Goal: Information Seeking & Learning: Learn about a topic

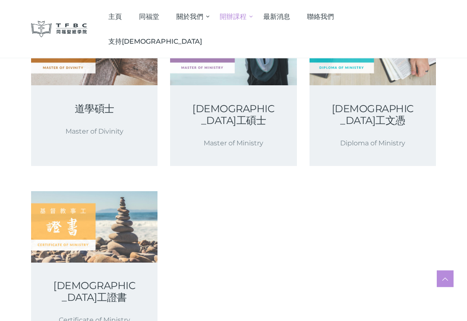
scroll to position [166, 0]
click at [124, 228] on link at bounding box center [94, 226] width 126 height 71
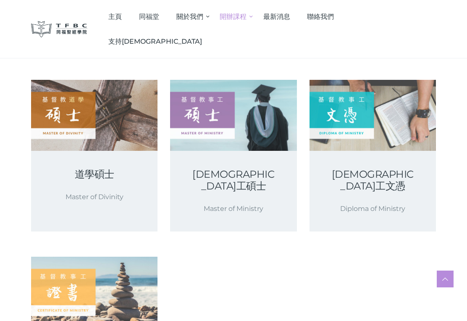
scroll to position [0, 0]
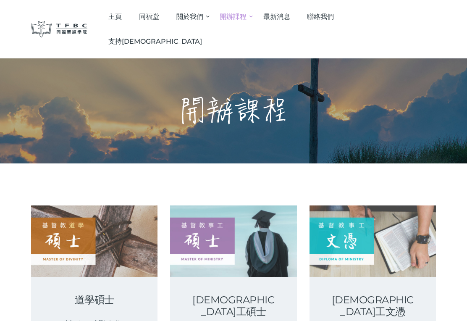
click at [267, 95] on h1 "開辦課程" at bounding box center [233, 111] width 109 height 34
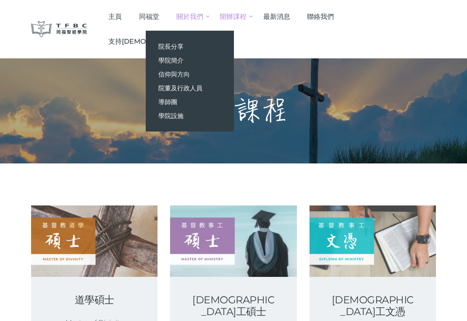
click at [168, 16] on link "同福堂" at bounding box center [149, 16] width 37 height 25
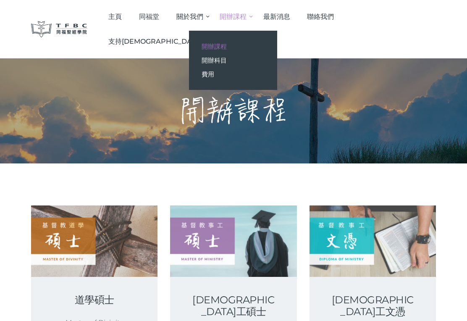
click at [256, 65] on link "開辦科目" at bounding box center [233, 60] width 88 height 14
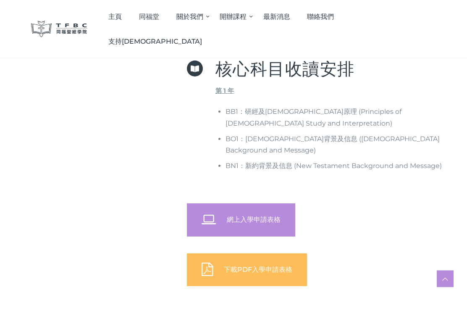
scroll to position [364, 0]
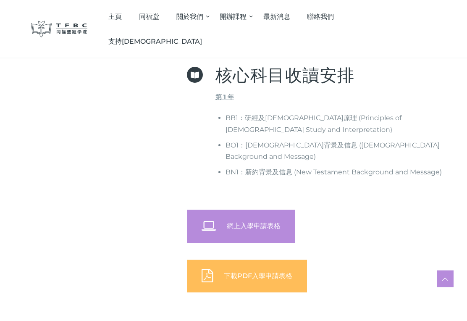
click at [276, 222] on span "網上入學申請表格" at bounding box center [254, 226] width 54 height 8
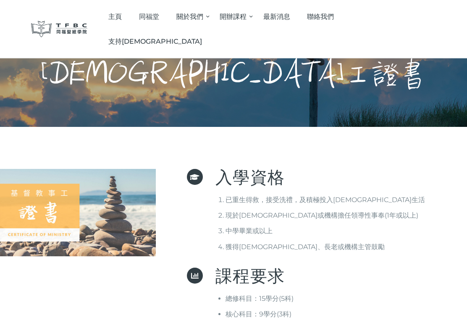
scroll to position [0, 0]
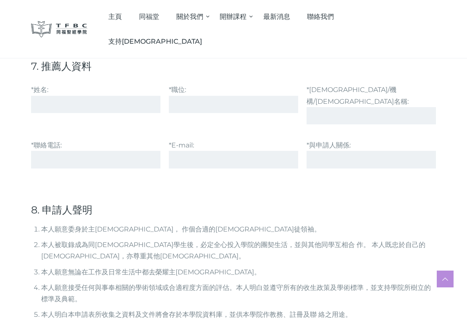
scroll to position [2091, 0]
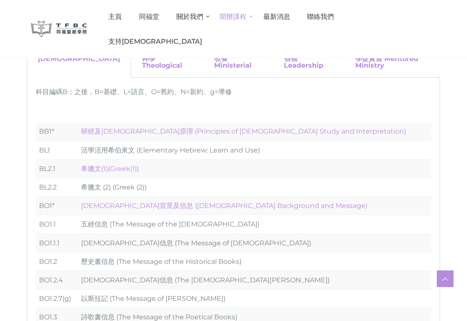
scroll to position [114, 0]
click at [257, 126] on link "研經及釋經原理 (Principles of Biblical Study and Interpretation)" at bounding box center [243, 130] width 325 height 8
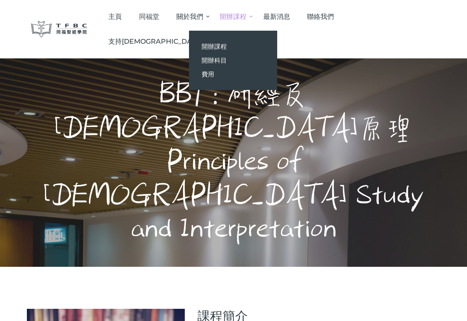
click at [227, 60] on span "開辦科目" at bounding box center [214, 60] width 25 height 8
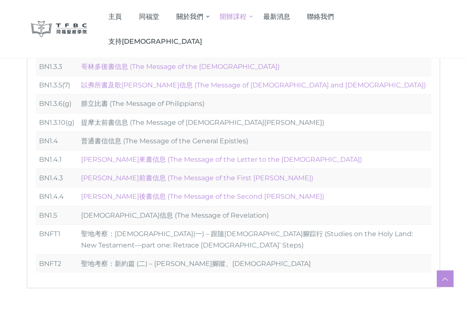
scroll to position [720, 0]
click at [288, 224] on td "聖地考察：[DEMOGRAPHIC_DATA](一) – 跟隨[DEMOGRAPHIC_DATA]腳踪行 (Studies on the Holy Land:…" at bounding box center [255, 239] width 354 height 30
click at [281, 224] on td "聖地考察：[DEMOGRAPHIC_DATA](一) – 跟隨[DEMOGRAPHIC_DATA]腳踪行 (Studies on the Holy Land:…" at bounding box center [255, 239] width 354 height 30
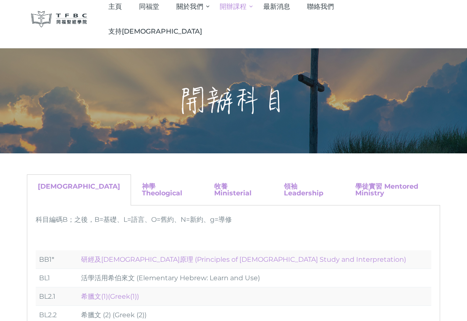
scroll to position [0, 0]
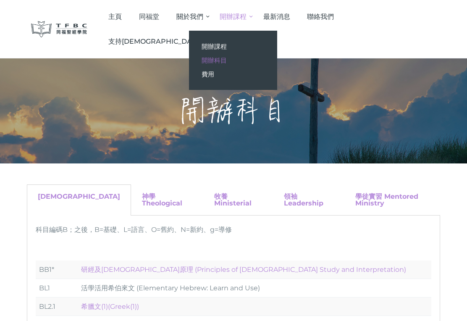
click at [214, 74] on span "費用" at bounding box center [208, 74] width 13 height 8
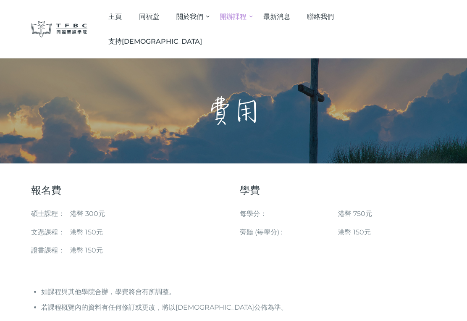
click at [290, 18] on span "最新消息" at bounding box center [276, 17] width 27 height 8
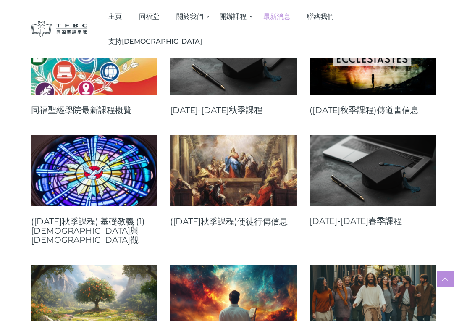
scroll to position [148, 0]
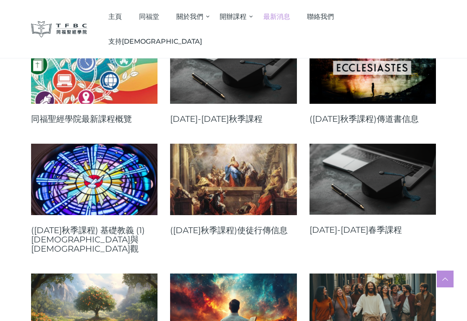
click at [105, 76] on link at bounding box center [94, 68] width 126 height 71
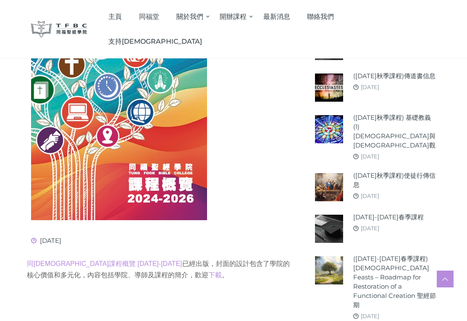
scroll to position [202, 0]
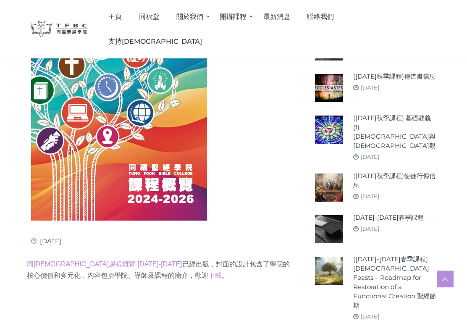
click at [185, 144] on img at bounding box center [119, 96] width 176 height 250
click at [121, 194] on img at bounding box center [119, 96] width 176 height 250
click at [179, 180] on img at bounding box center [119, 96] width 176 height 250
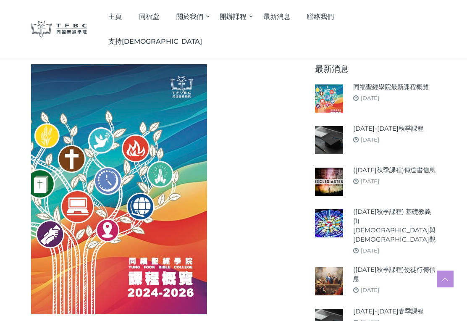
scroll to position [70, 0]
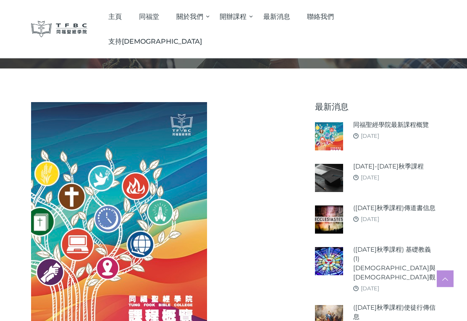
click at [379, 133] on link "[DATE]" at bounding box center [370, 136] width 18 height 7
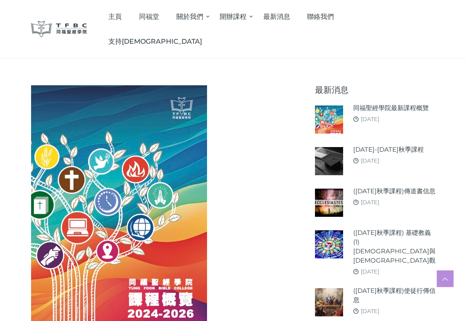
scroll to position [81, 0]
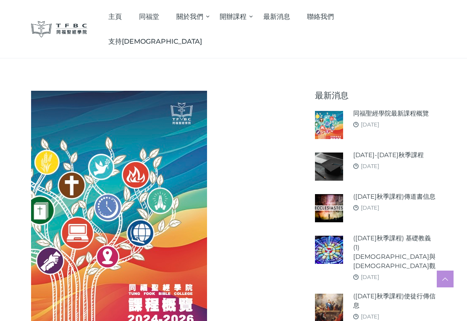
click at [353, 159] on link "[DATE]-[DATE]秋季課程" at bounding box center [388, 154] width 71 height 9
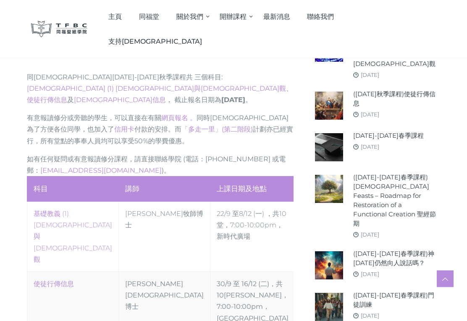
scroll to position [284, 0]
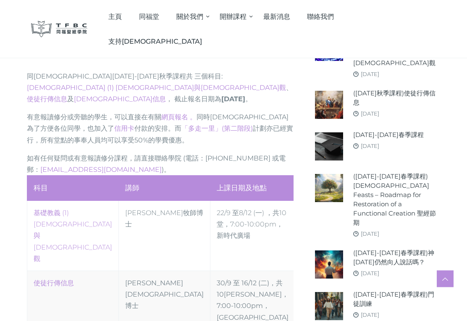
click at [89, 271] on td "使徒行傳信息" at bounding box center [73, 300] width 92 height 59
click at [88, 271] on td "使徒行傳信息" at bounding box center [73, 300] width 92 height 59
click at [90, 271] on td "使徒行傳信息" at bounding box center [73, 300] width 92 height 59
click at [210, 271] on td "30/9 至 16/12 (二)，共10堂 ，7:00-10:00pm，高威樓C Hall" at bounding box center [252, 300] width 85 height 59
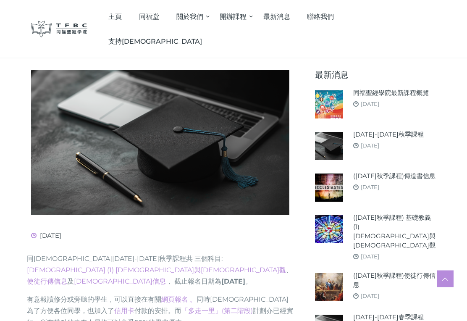
scroll to position [102, 0]
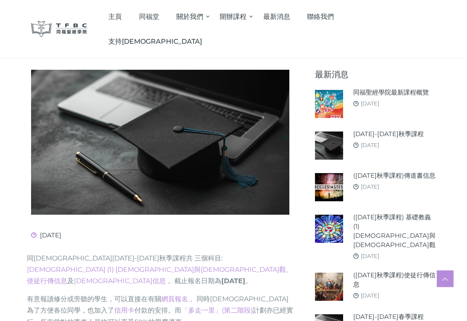
click at [385, 271] on link "([DATE]秋季課程)使徒行傳信息" at bounding box center [394, 280] width 83 height 18
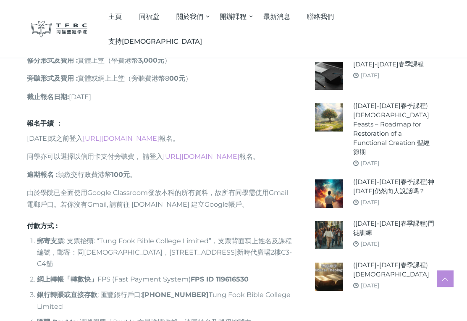
scroll to position [702, 0]
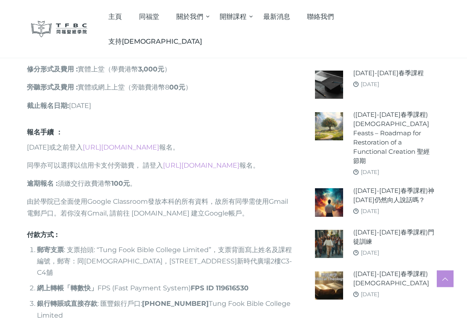
click at [401, 228] on link "([DATE]-[DATE]春季課程)門徒訓練" at bounding box center [394, 237] width 83 height 18
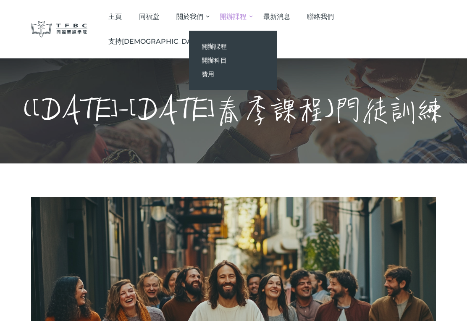
click at [266, 63] on link "開辦科目" at bounding box center [233, 60] width 88 height 14
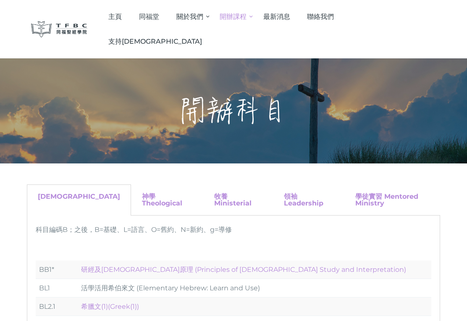
click at [290, 17] on span "最新消息" at bounding box center [276, 17] width 27 height 8
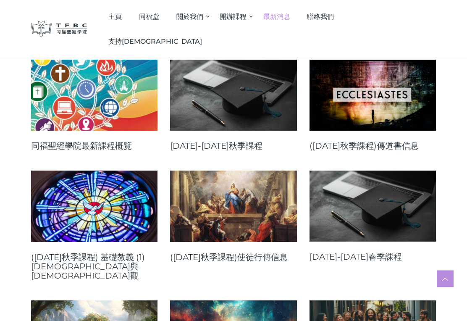
scroll to position [162, 0]
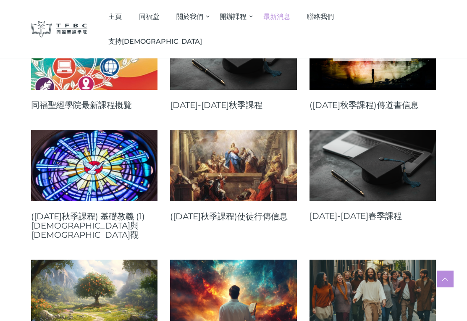
click at [272, 183] on link at bounding box center [233, 165] width 126 height 71
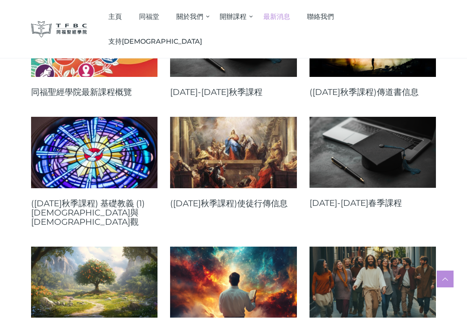
click at [260, 188] on link at bounding box center [233, 152] width 126 height 71
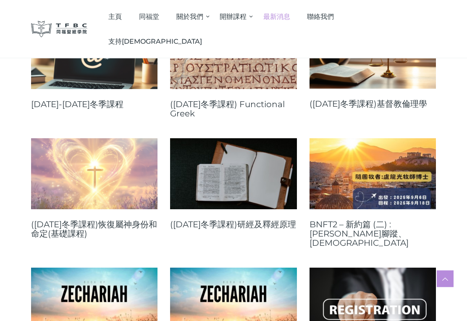
scroll to position [672, 0]
click at [242, 165] on link at bounding box center [233, 173] width 126 height 71
click at [412, 139] on link at bounding box center [373, 173] width 126 height 71
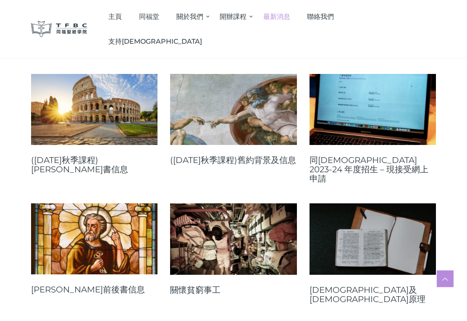
scroll to position [1681, 0]
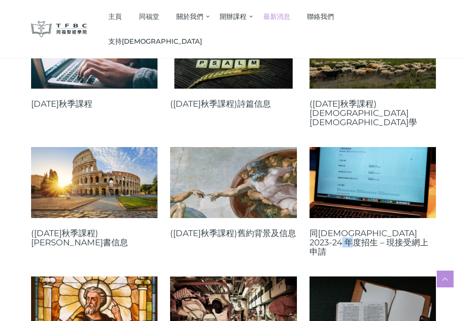
click at [420, 166] on div "同福聖經學院 2023-24 年度招生 – 現接受網上申請" at bounding box center [379, 211] width 139 height 129
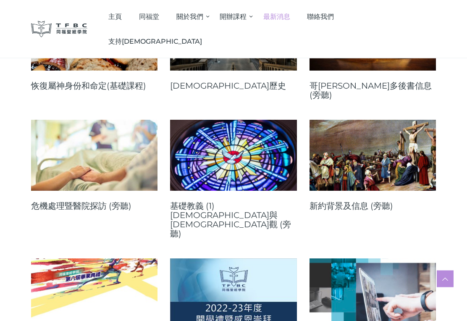
scroll to position [2078, 0]
click at [251, 258] on link at bounding box center [233, 293] width 126 height 71
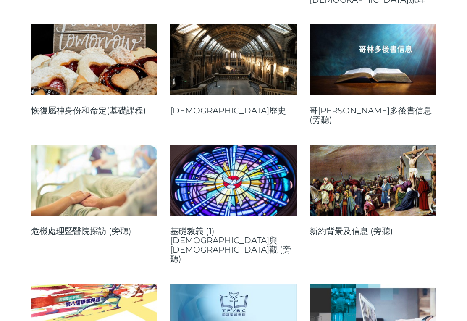
scroll to position [2091, 0]
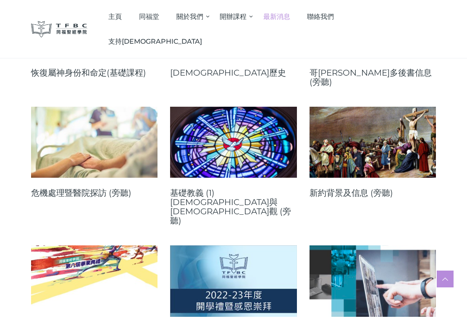
click at [88, 245] on link at bounding box center [94, 280] width 126 height 71
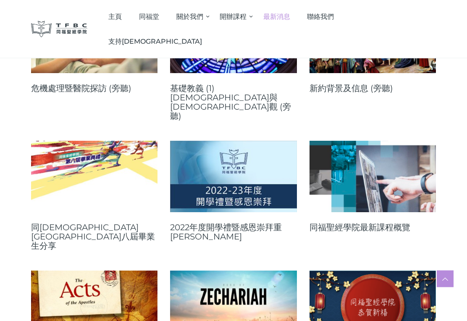
scroll to position [2196, 0]
click at [97, 270] on link at bounding box center [94, 305] width 126 height 71
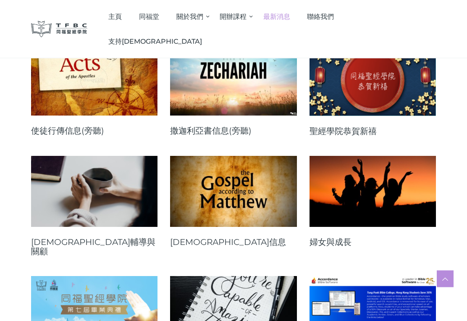
scroll to position [2422, 0]
click at [104, 276] on link at bounding box center [94, 311] width 126 height 71
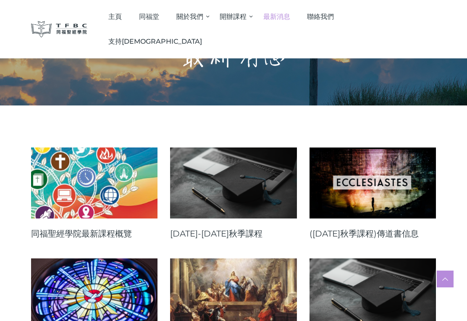
scroll to position [0, 0]
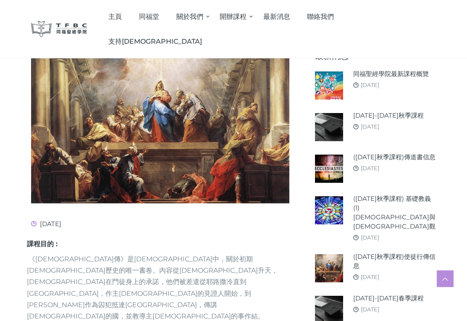
scroll to position [121, 0]
click at [401, 202] on link "(2025年秋季課程) 基礎教義 (1) 聖靈觀與教會觀" at bounding box center [394, 212] width 83 height 37
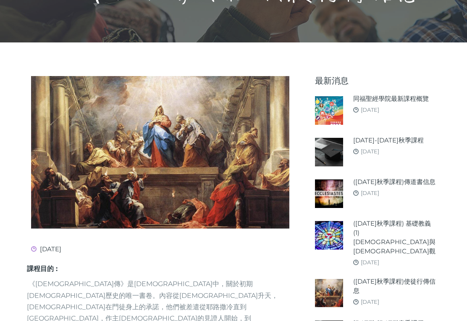
scroll to position [134, 0]
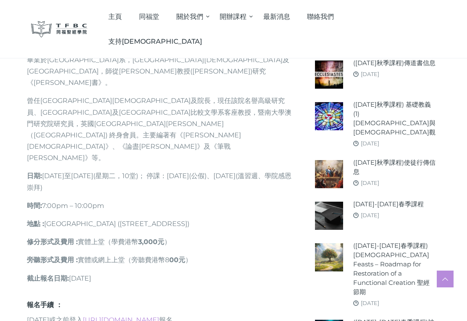
scroll to position [505, 0]
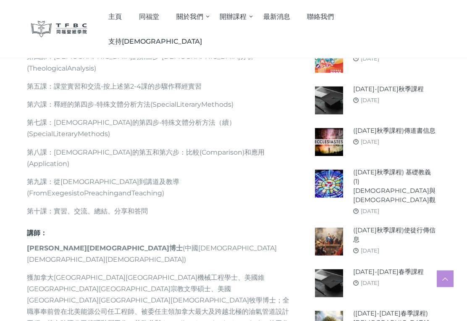
scroll to position [582, 0]
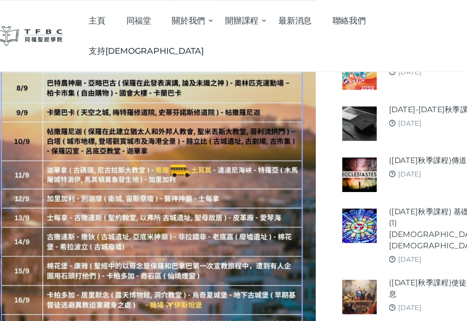
scroll to position [972, 0]
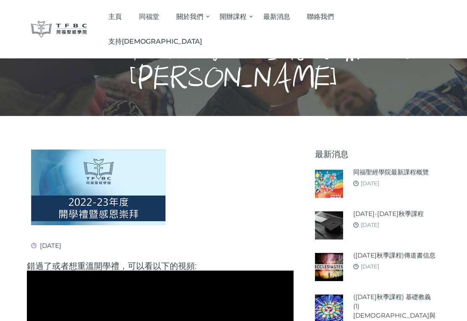
scroll to position [19, 0]
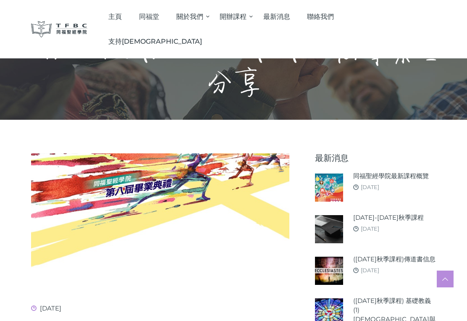
scroll to position [52, 0]
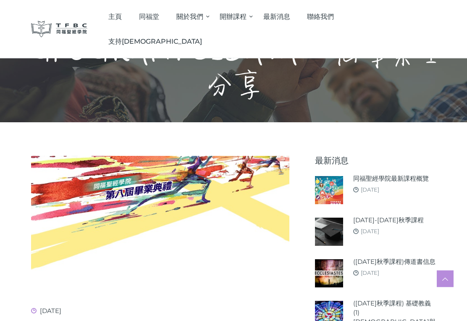
click at [188, 196] on img at bounding box center [160, 223] width 258 height 134
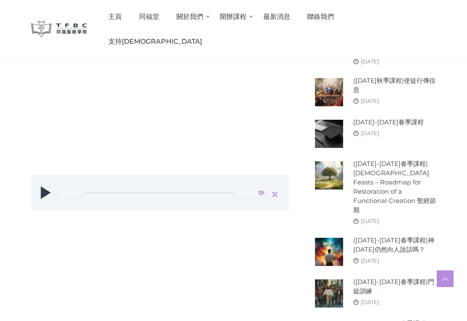
click at [47, 186] on button "Play" at bounding box center [45, 192] width 13 height 13
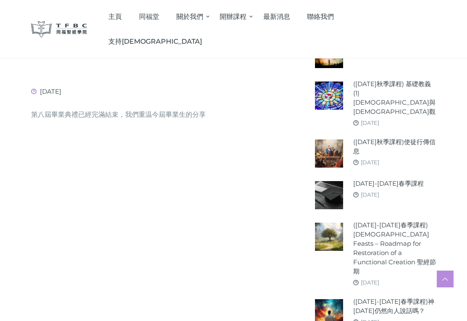
scroll to position [278, 0]
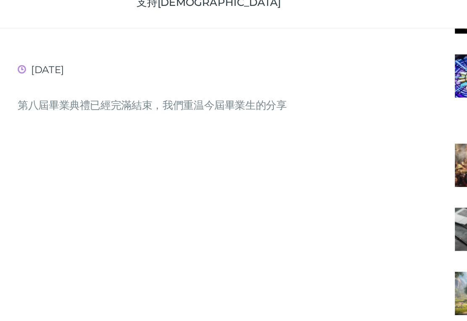
click at [31, 200] on div at bounding box center [233, 167] width 405 height 475
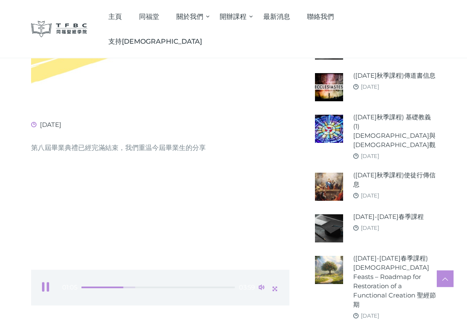
scroll to position [239, 0]
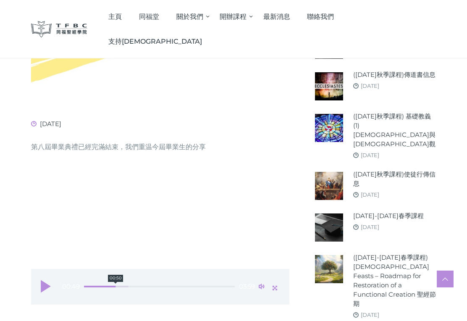
click at [116, 286] on span "00:50" at bounding box center [159, 287] width 151 height 2
click at [121, 286] on span "00:55" at bounding box center [159, 287] width 152 height 2
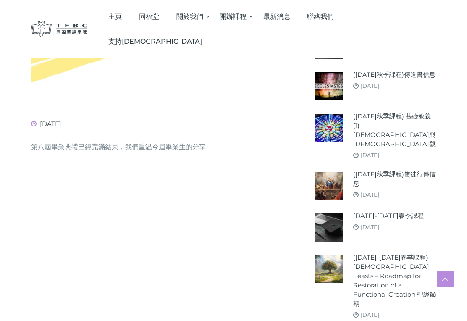
scroll to position [241, 0]
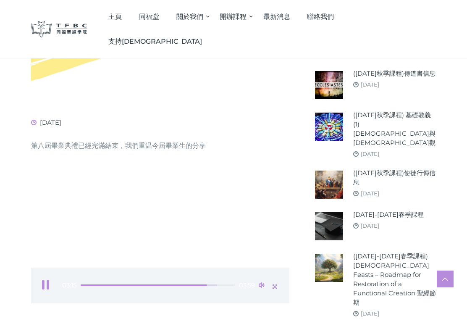
click at [207, 278] on div "02:38" at bounding box center [158, 286] width 154 height 17
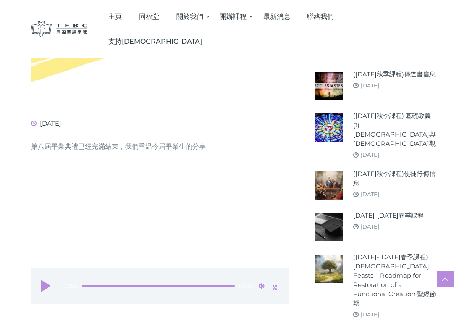
click at [231, 285] on span "03:55" at bounding box center [158, 286] width 153 height 2
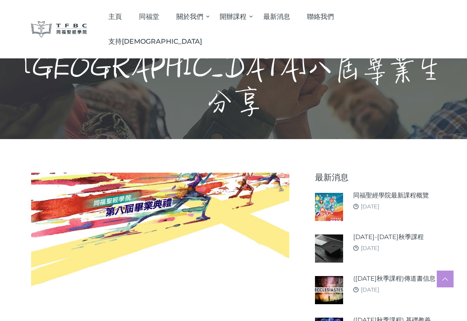
scroll to position [0, 0]
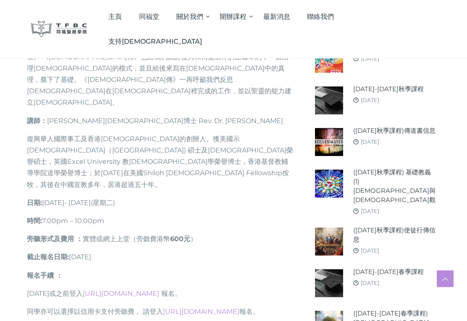
scroll to position [378, 0]
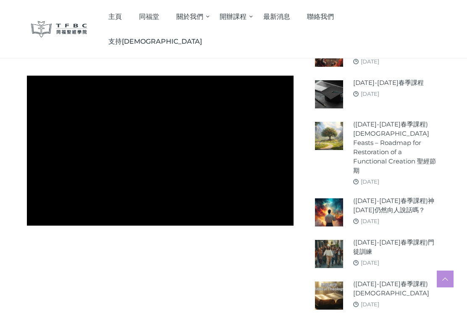
scroll to position [336, 0]
